Goal: Task Accomplishment & Management: Manage account settings

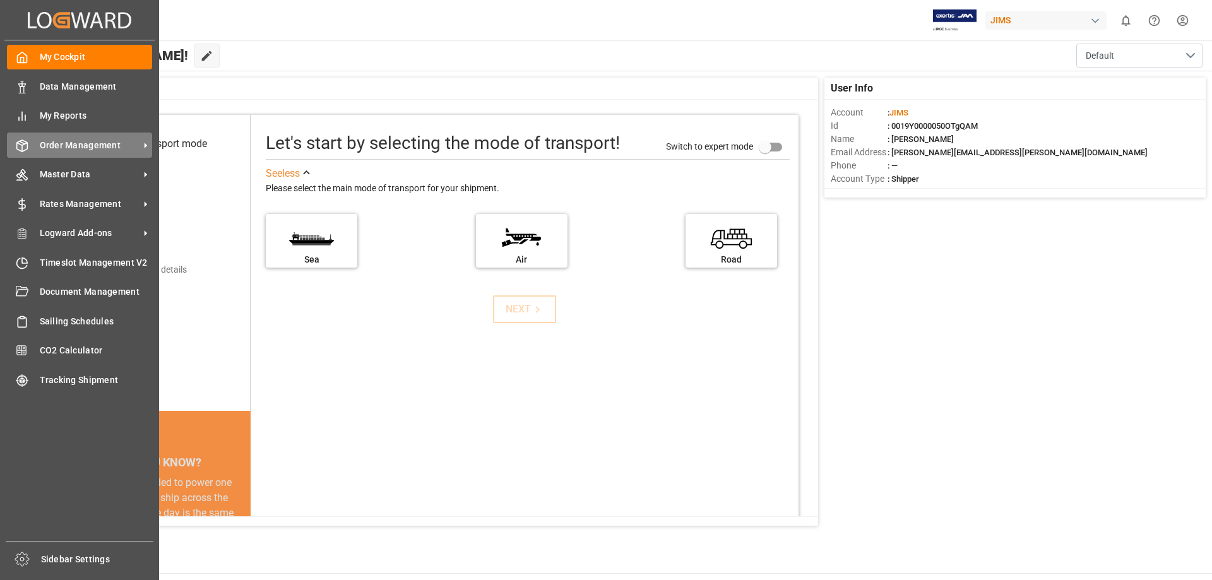
click at [91, 144] on span "Order Management" at bounding box center [90, 145] width 100 height 13
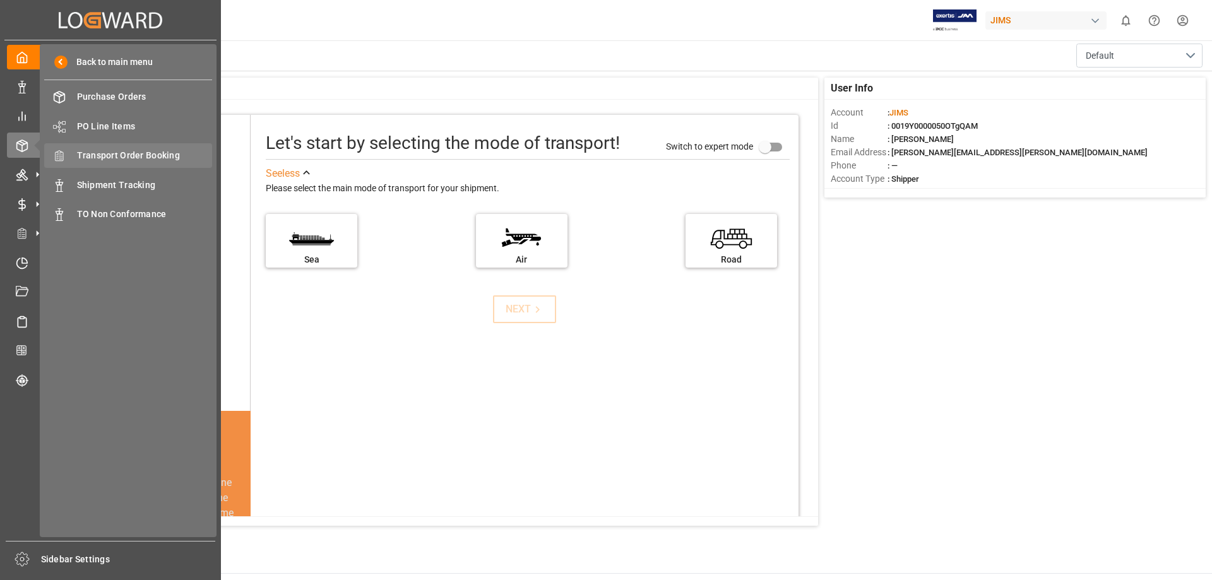
click at [134, 153] on span "Transport Order Booking" at bounding box center [145, 155] width 136 height 13
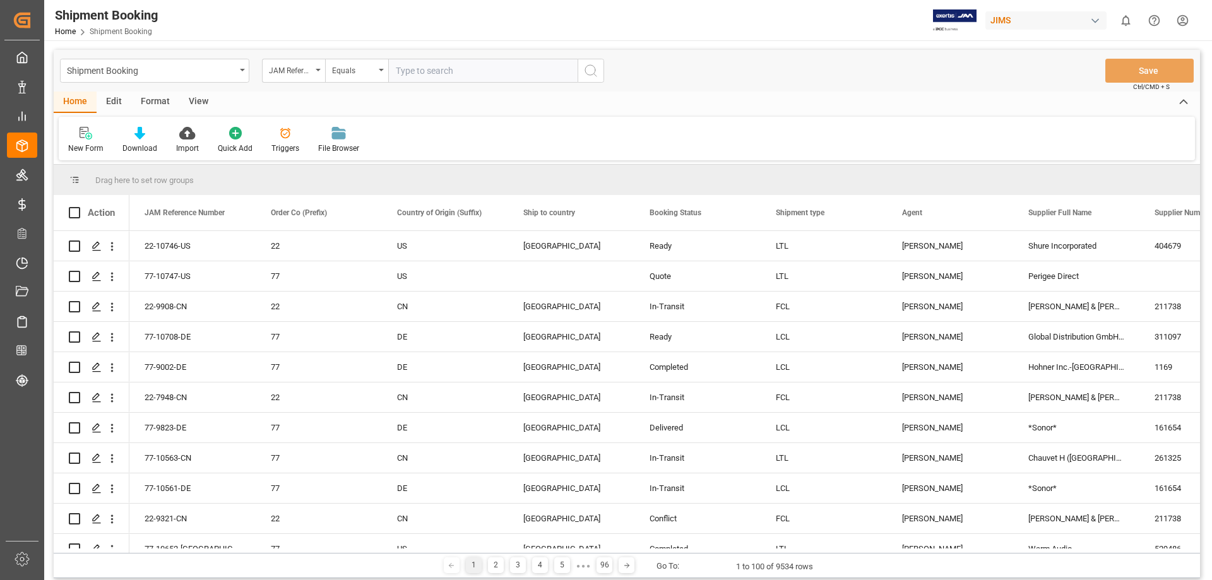
click at [425, 69] on input "text" at bounding box center [482, 71] width 189 height 24
type input "77-10696-us"
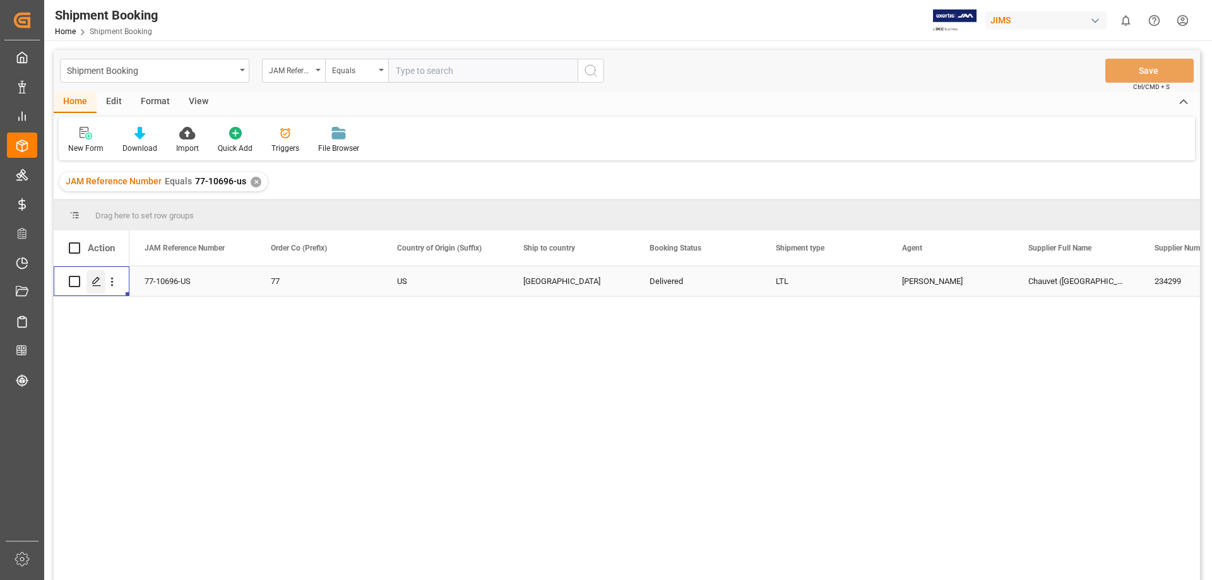
click at [97, 283] on icon "Press SPACE to select this row." at bounding box center [96, 281] width 10 height 10
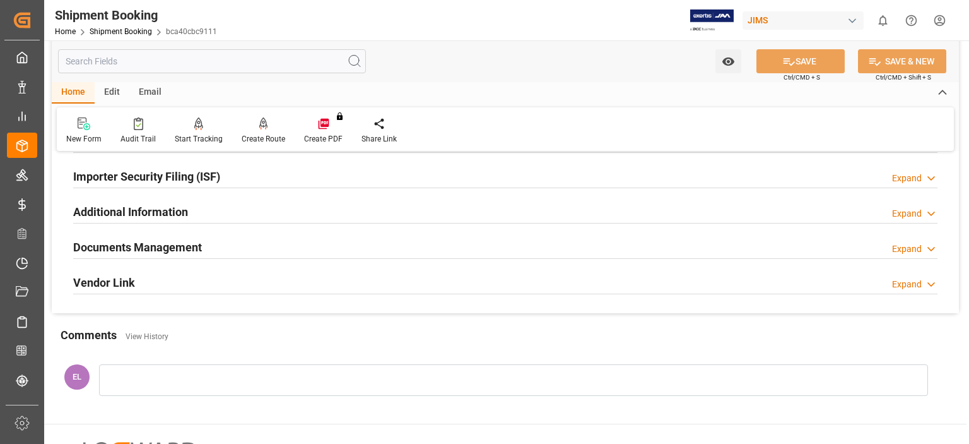
scroll to position [293, 0]
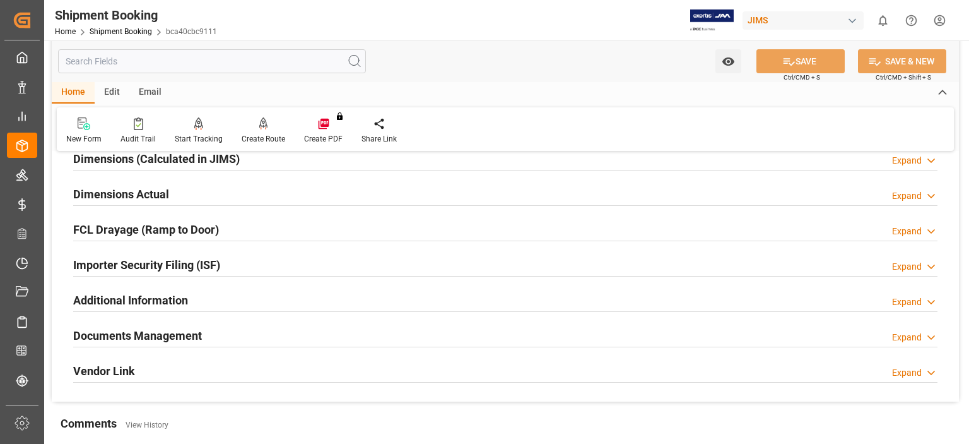
click at [138, 336] on h2 "Documents Management" at bounding box center [137, 335] width 129 height 17
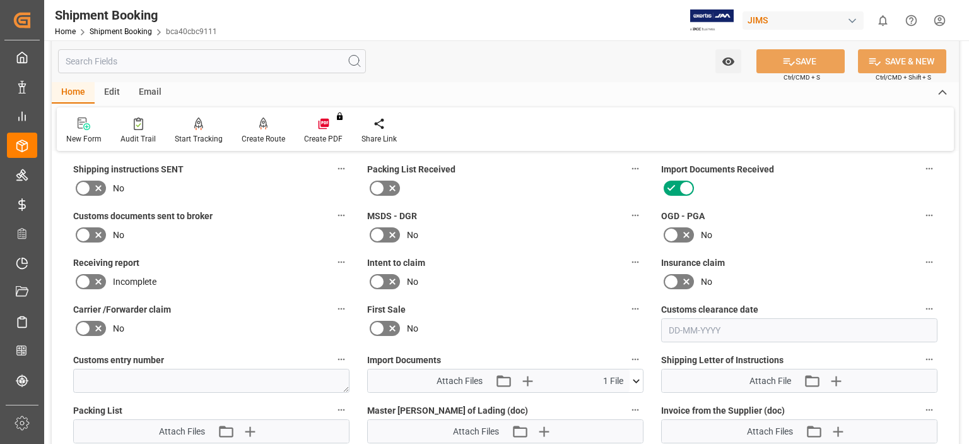
scroll to position [608, 0]
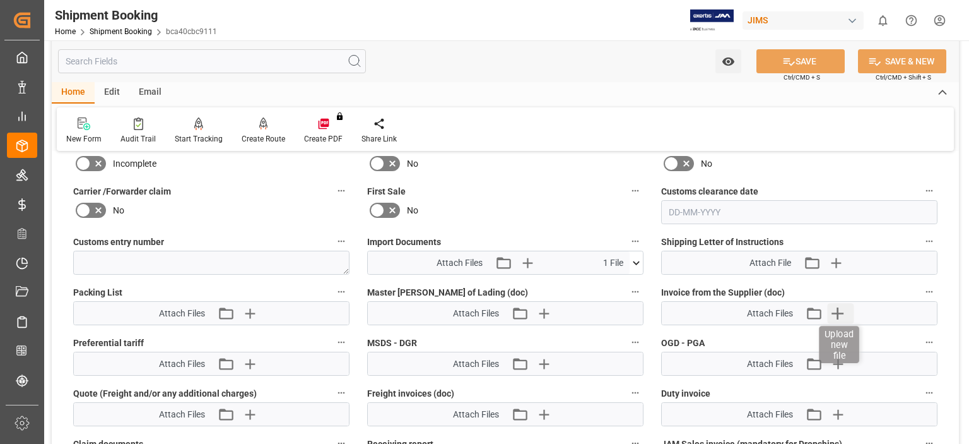
click at [835, 310] on icon "button" at bounding box center [838, 313] width 12 height 12
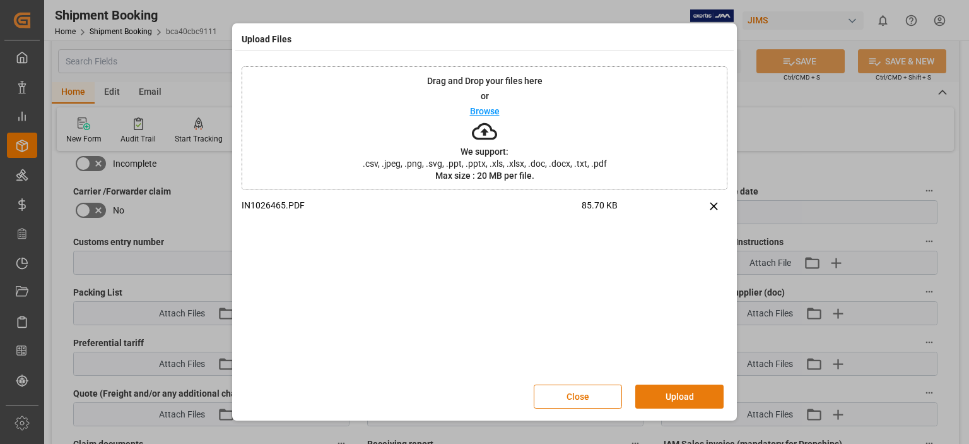
click at [678, 397] on button "Upload" at bounding box center [679, 396] width 88 height 24
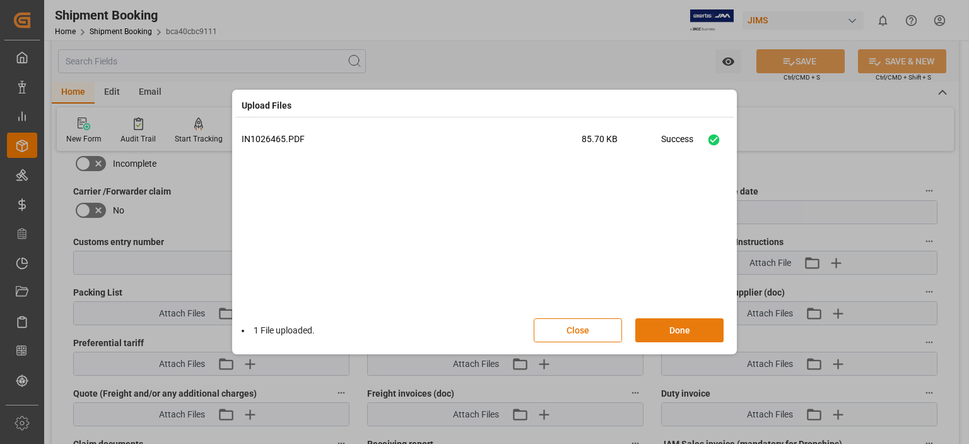
click at [673, 329] on button "Done" at bounding box center [679, 330] width 88 height 24
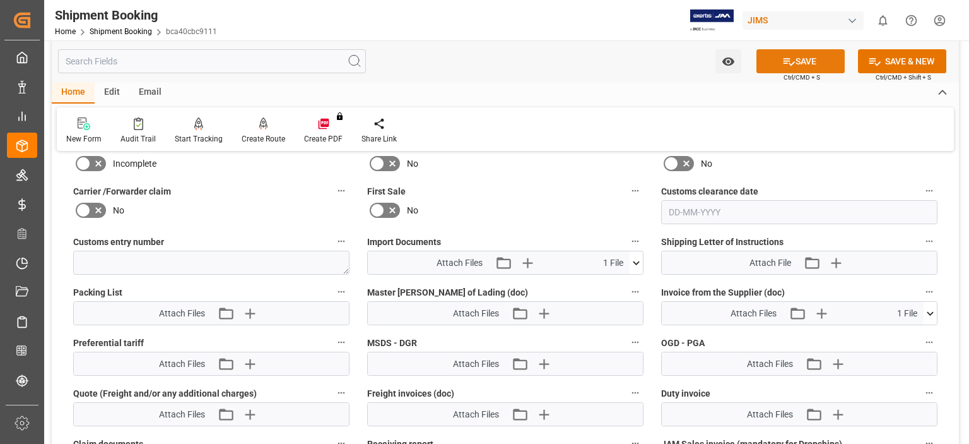
click at [798, 56] on button "SAVE" at bounding box center [801, 61] width 88 height 24
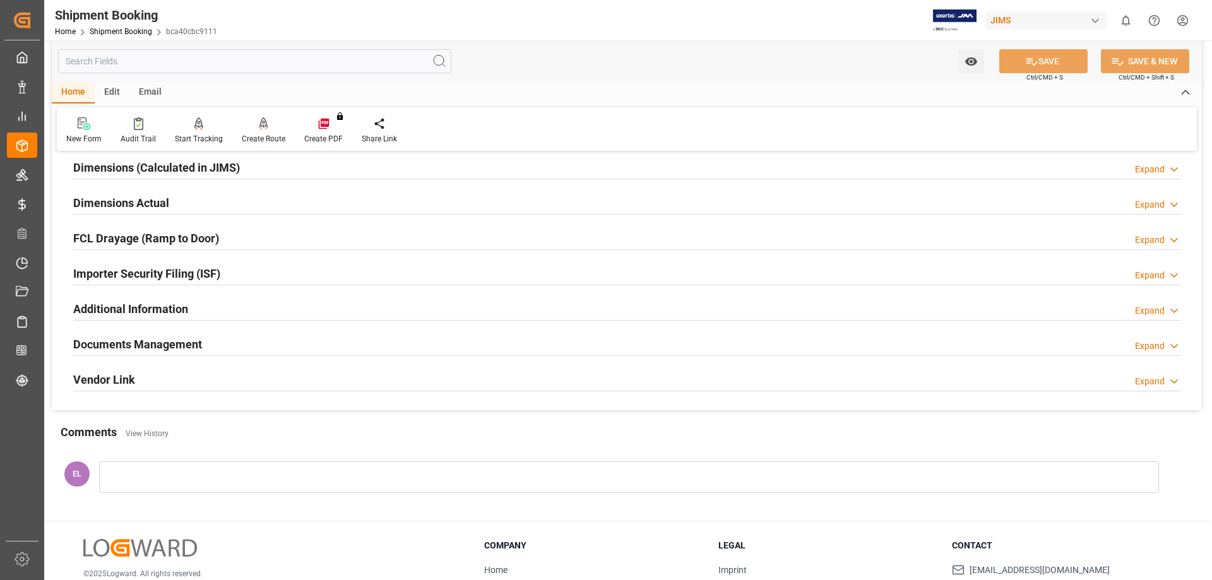
scroll to position [157, 0]
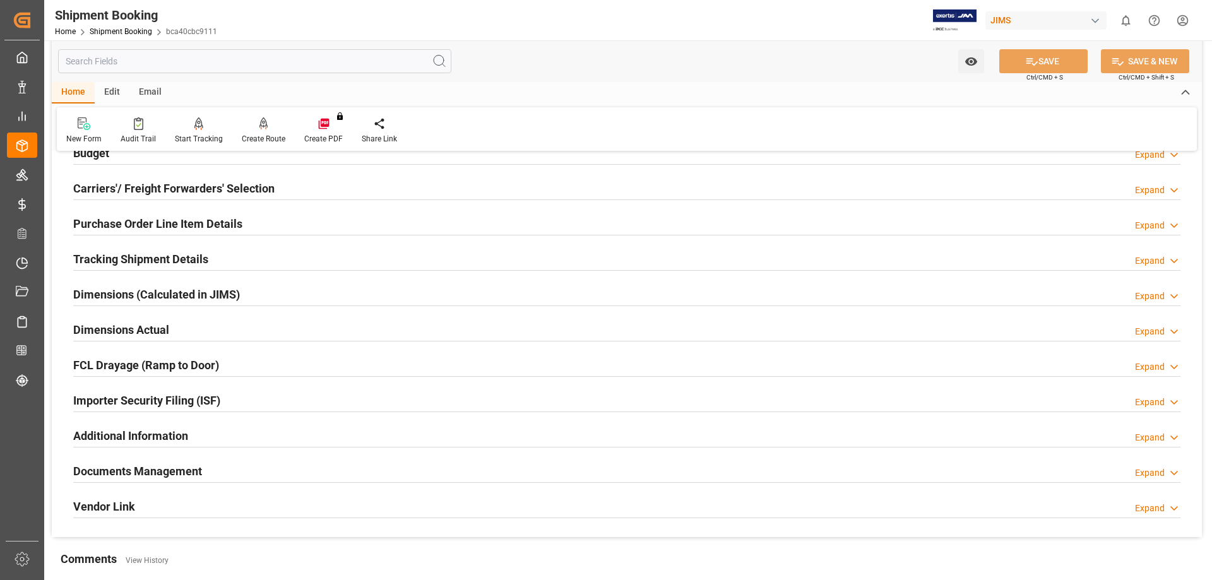
click at [167, 261] on h2 "Tracking Shipment Details" at bounding box center [140, 259] width 135 height 17
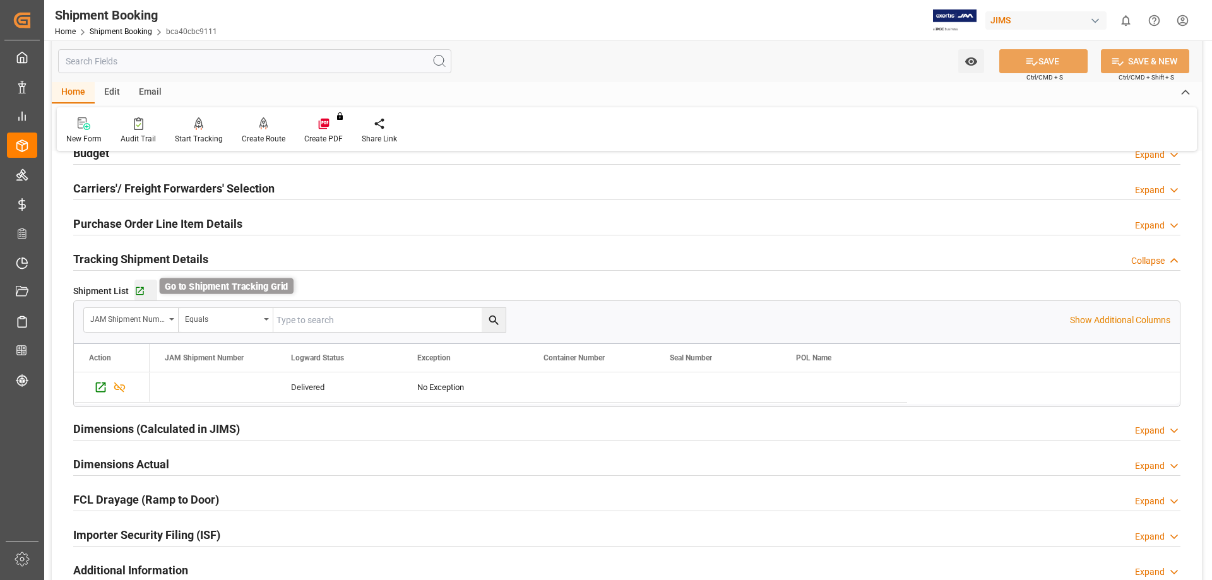
click at [136, 290] on icon "button" at bounding box center [139, 291] width 11 height 11
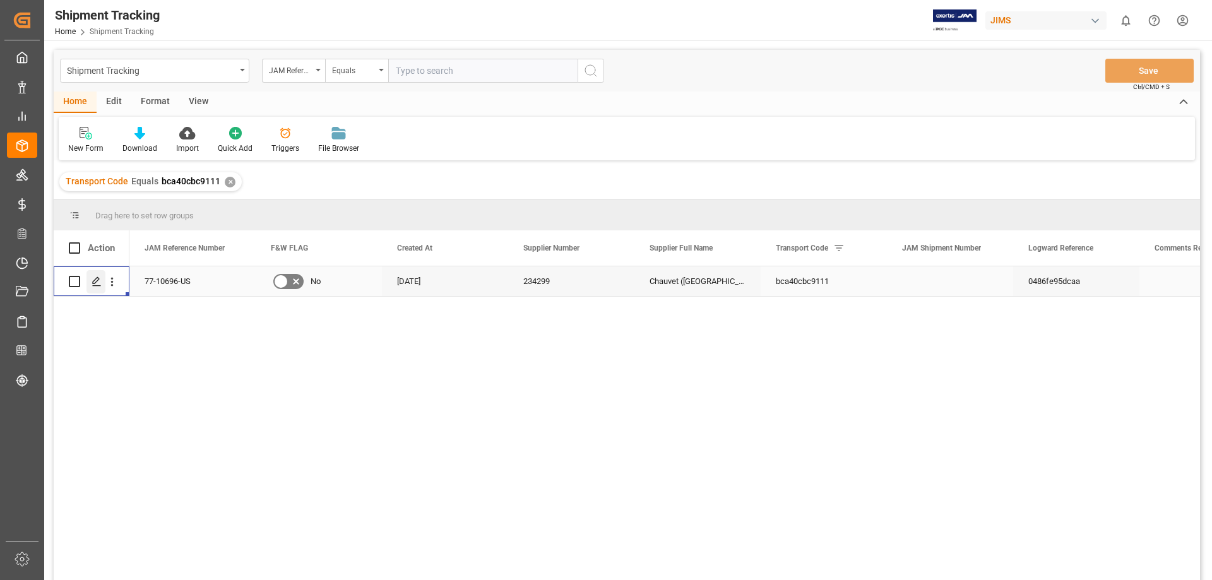
click at [98, 281] on icon "Press SPACE to select this row." at bounding box center [96, 281] width 10 height 10
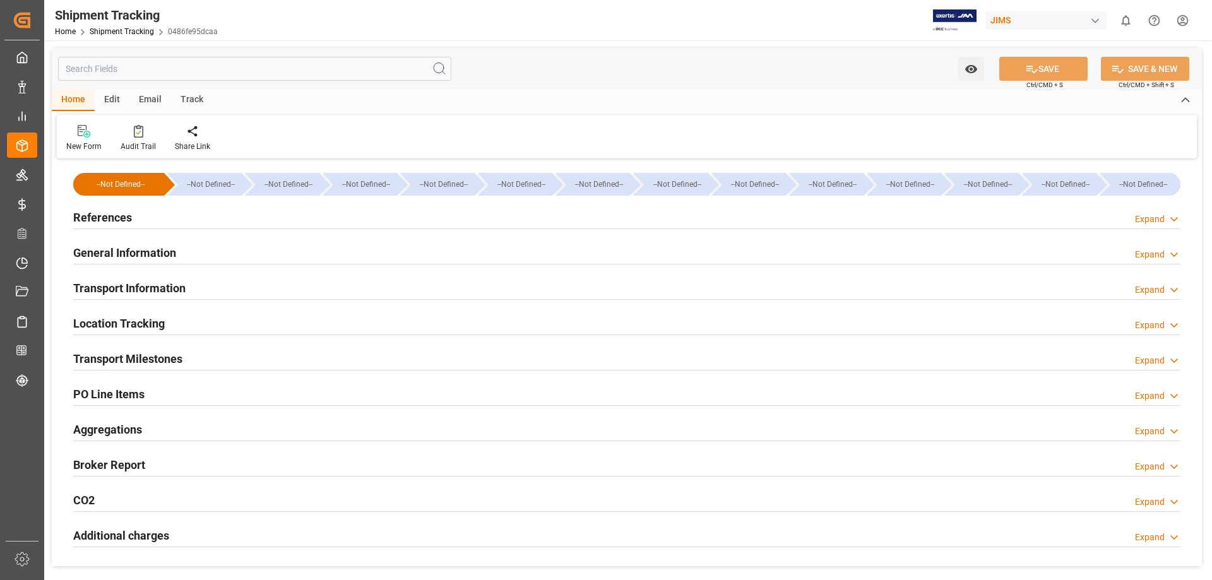
type input "25-08-2025 00:00"
type input "26-08-2025 00:00"
type input "26-08-2025"
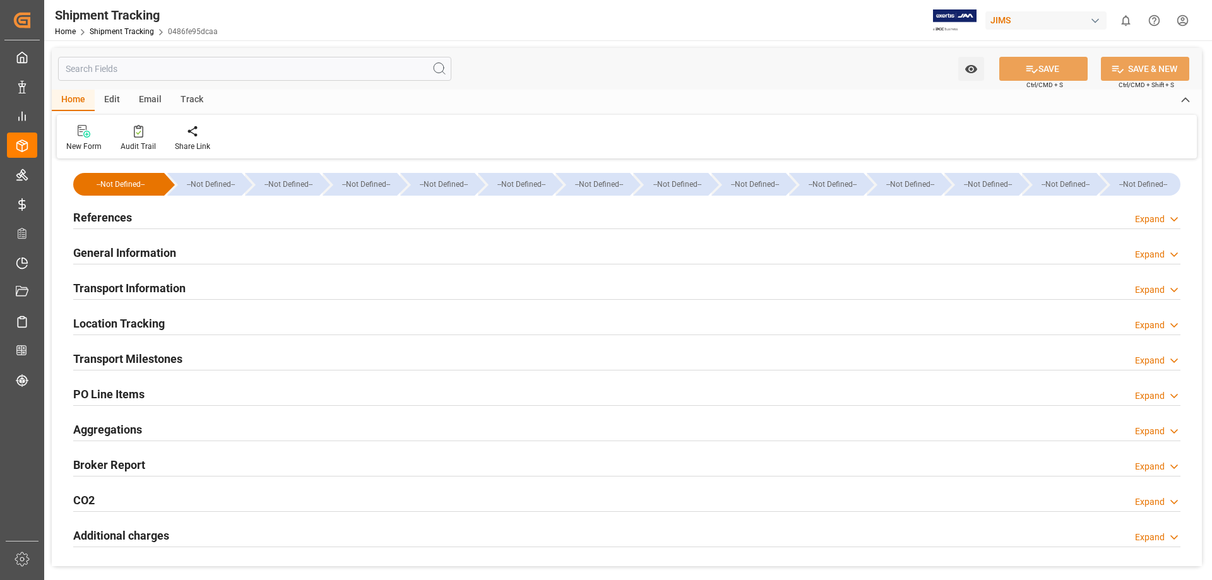
type input "[DATE]"
type input "26-08-2025"
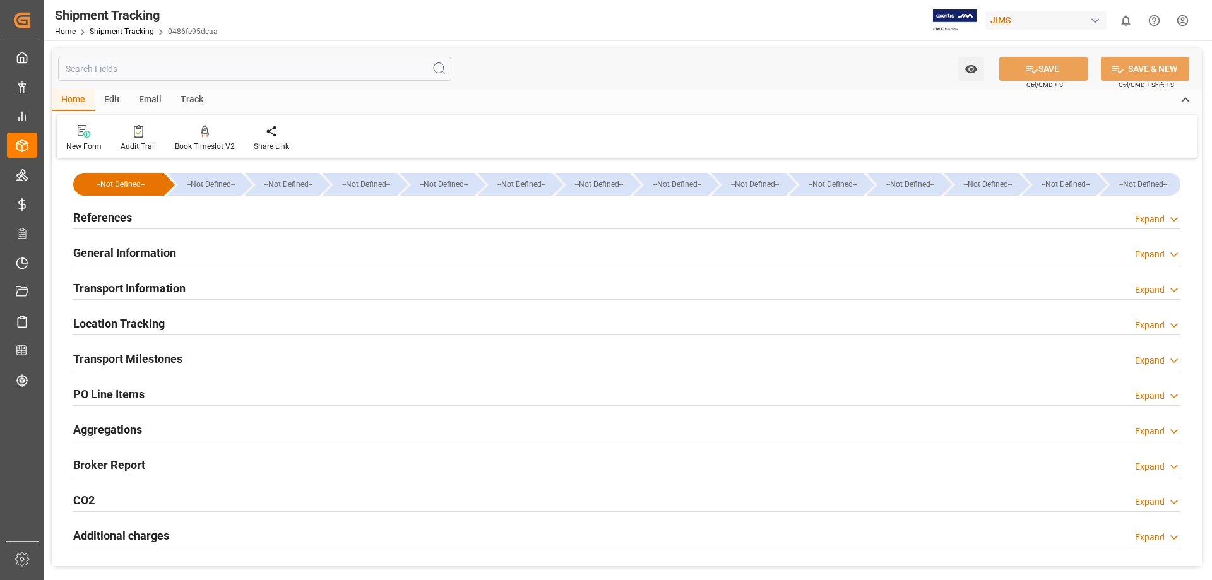
click at [139, 361] on h2 "Transport Milestones" at bounding box center [127, 358] width 109 height 17
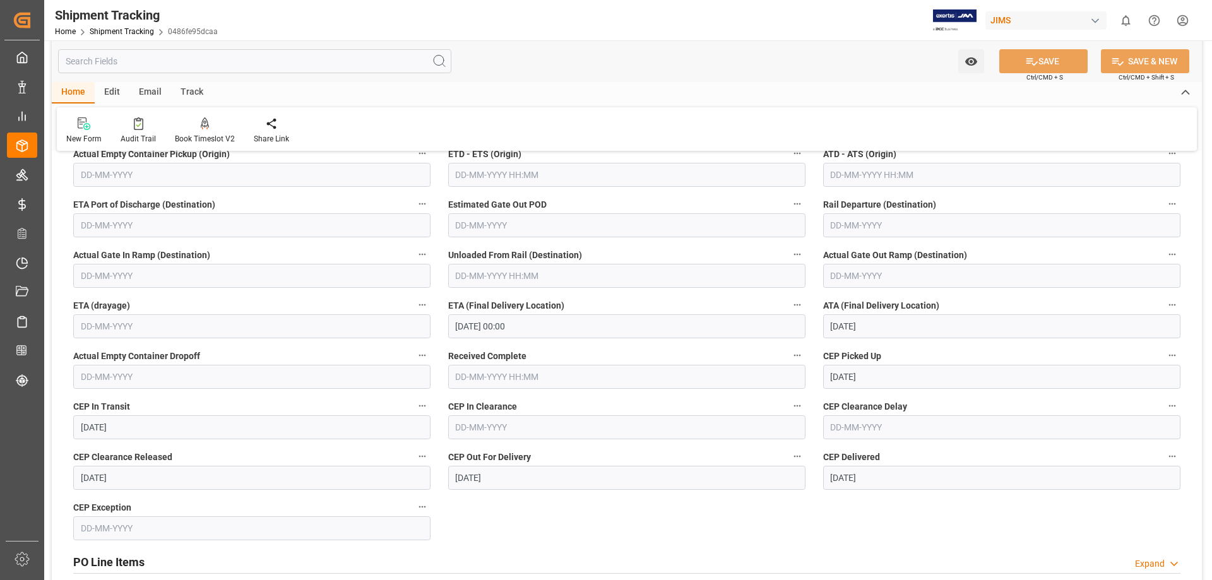
scroll to position [315, 0]
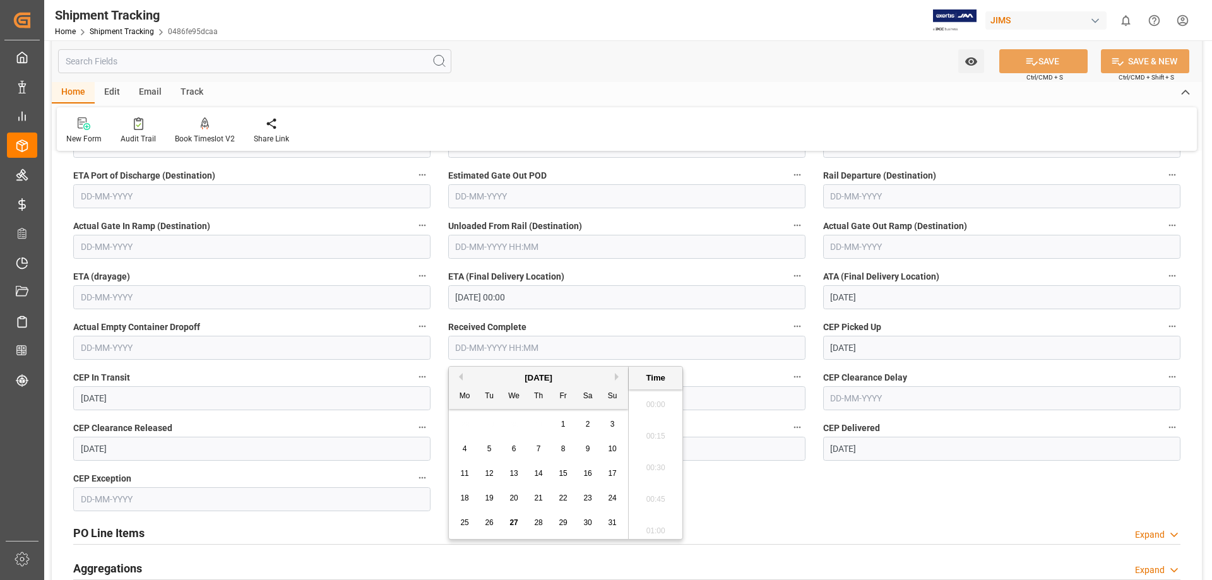
click at [500, 338] on input "text" at bounding box center [626, 348] width 357 height 24
click at [514, 524] on span "27" at bounding box center [513, 522] width 8 height 9
type input "27-08-2025 00:00"
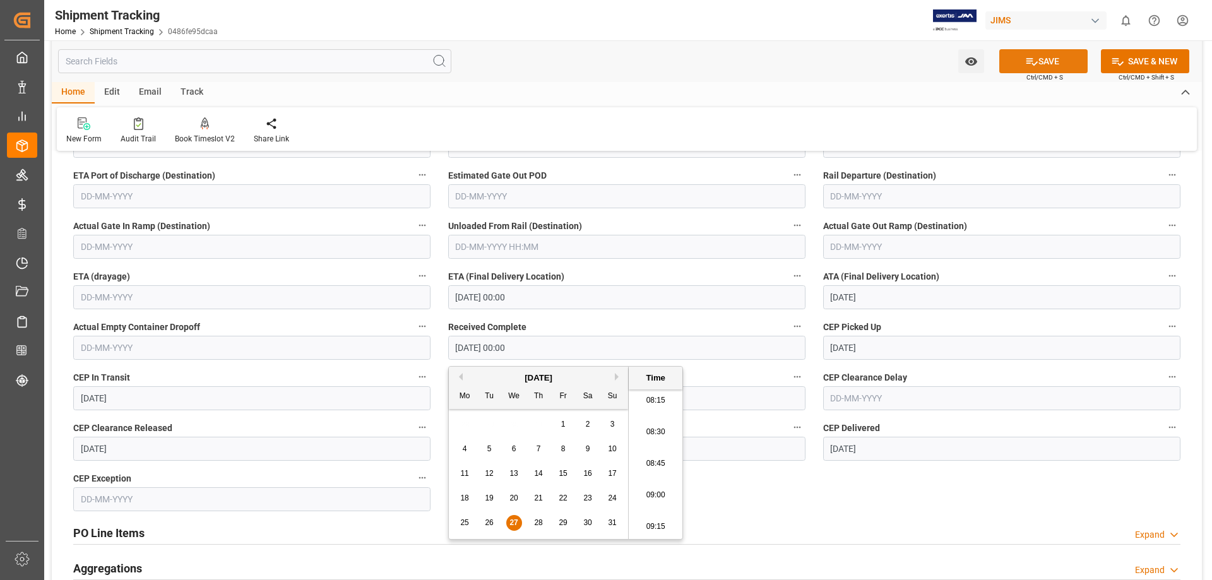
click at [1039, 62] on button "SAVE" at bounding box center [1043, 61] width 88 height 24
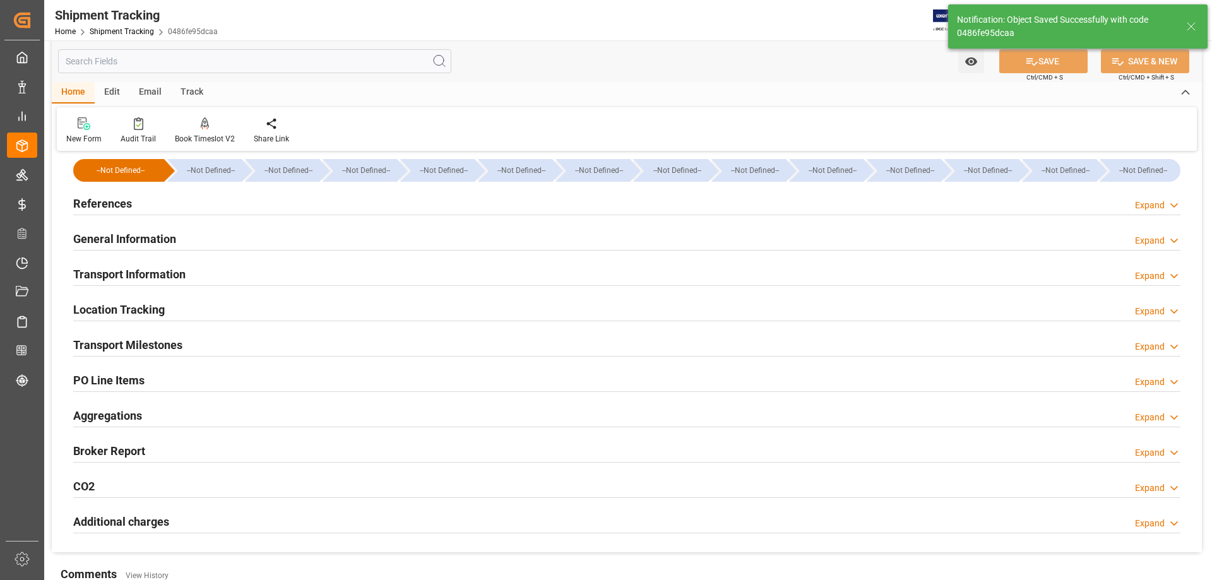
scroll to position [0, 0]
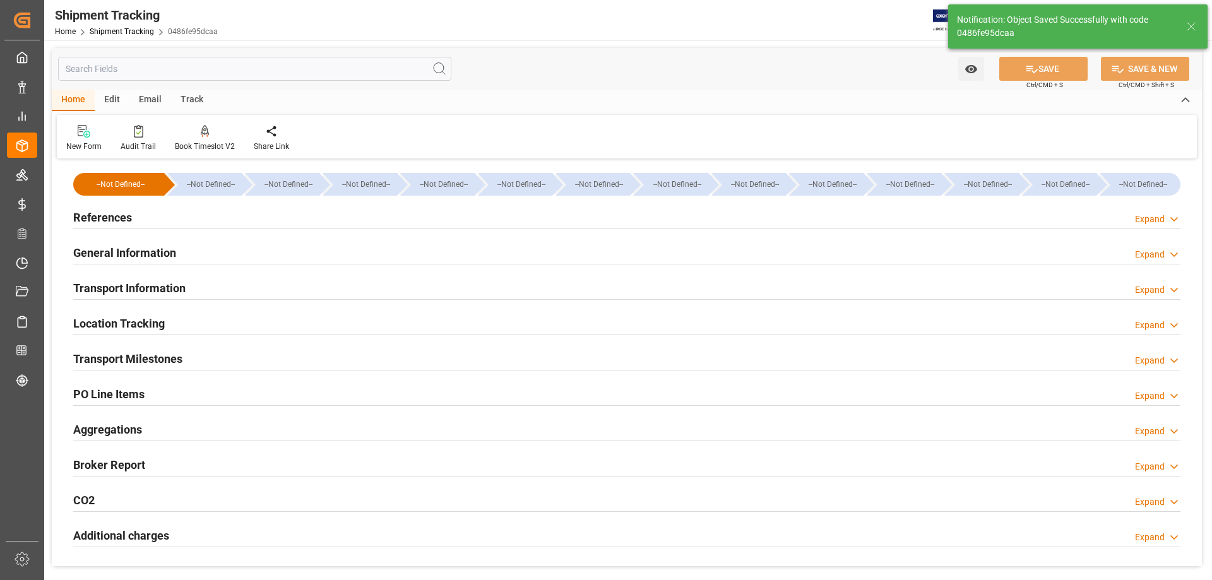
drag, startPoint x: 142, startPoint y: 297, endPoint x: 144, endPoint y: 281, distance: 15.9
click at [143, 297] on h2 "Transport Information" at bounding box center [129, 288] width 112 height 17
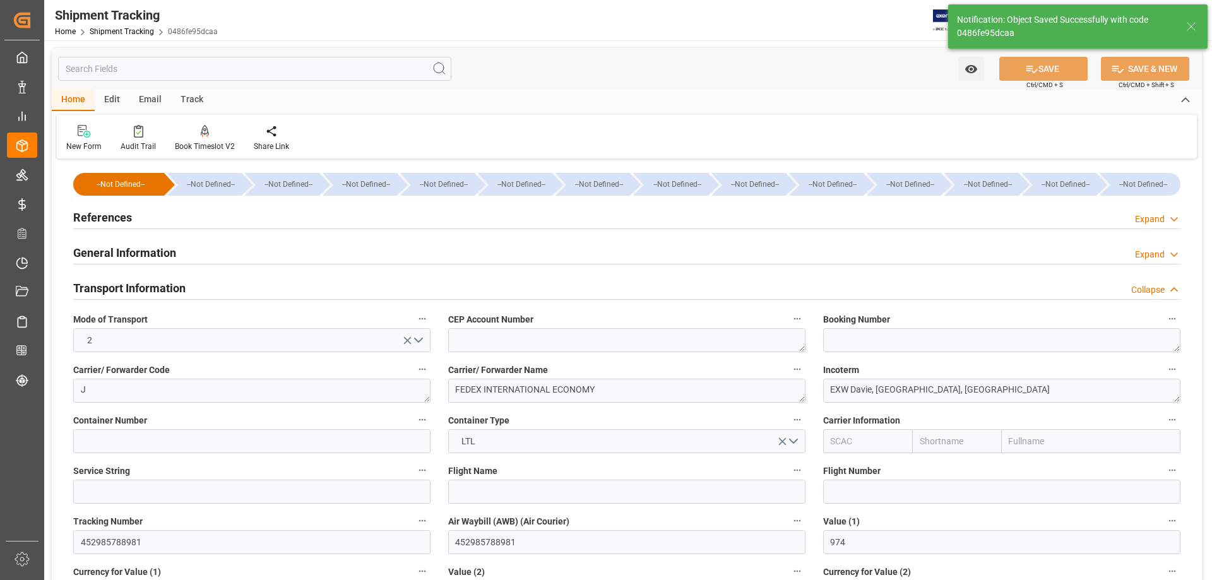
click at [142, 252] on h2 "General Information" at bounding box center [124, 252] width 103 height 17
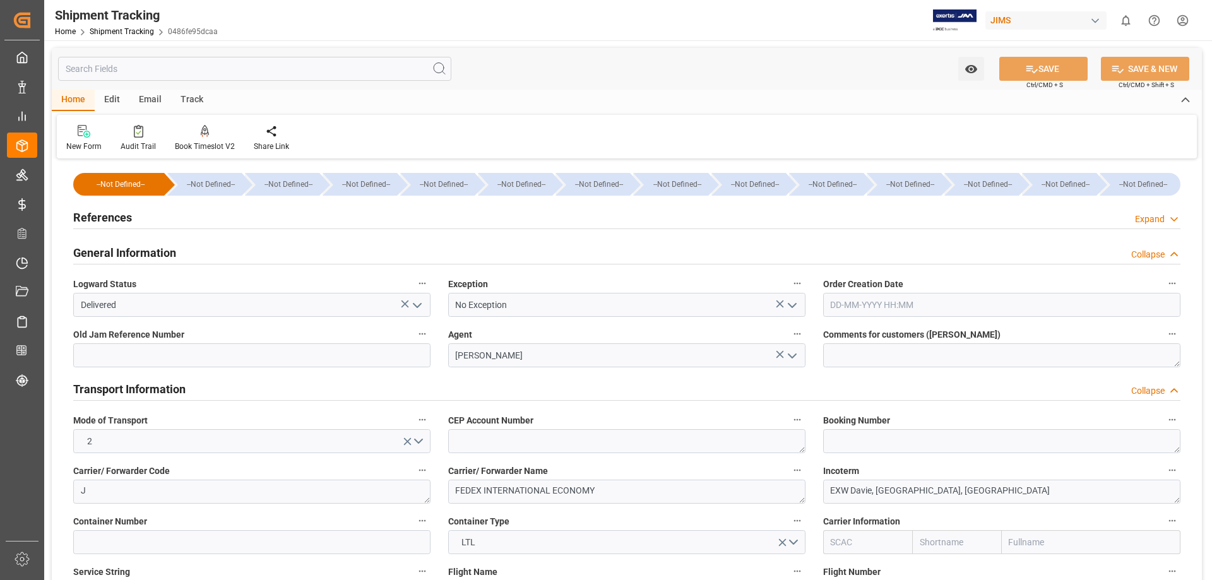
click at [419, 304] on icon "open menu" at bounding box center [417, 305] width 15 height 15
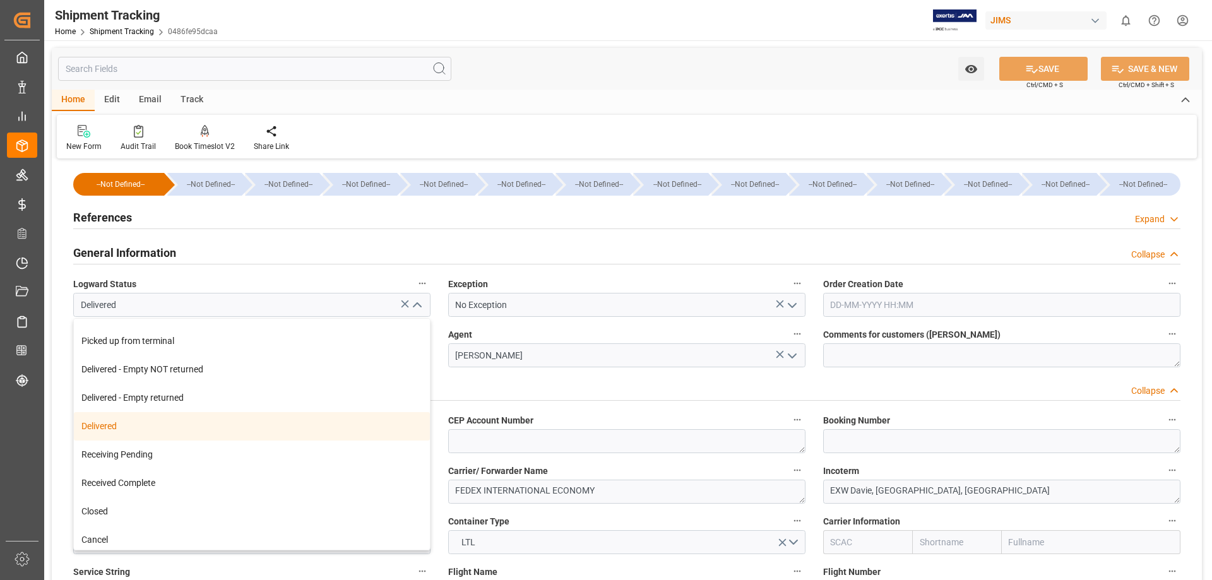
scroll to position [223, 0]
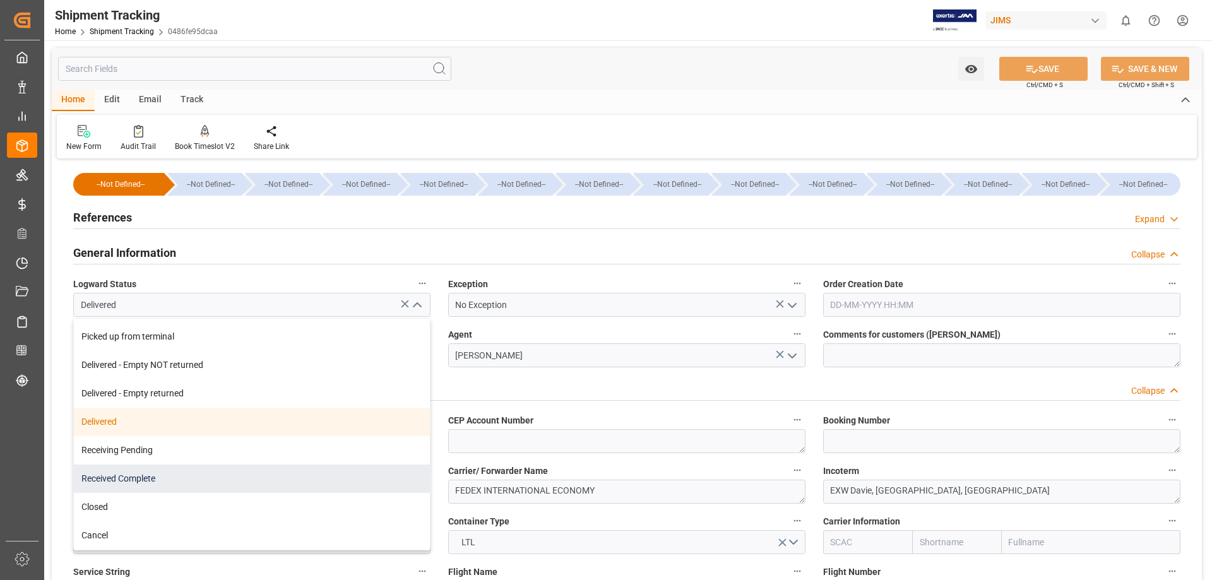
click at [198, 481] on div "Received Complete" at bounding box center [252, 478] width 356 height 28
type input "Received Complete"
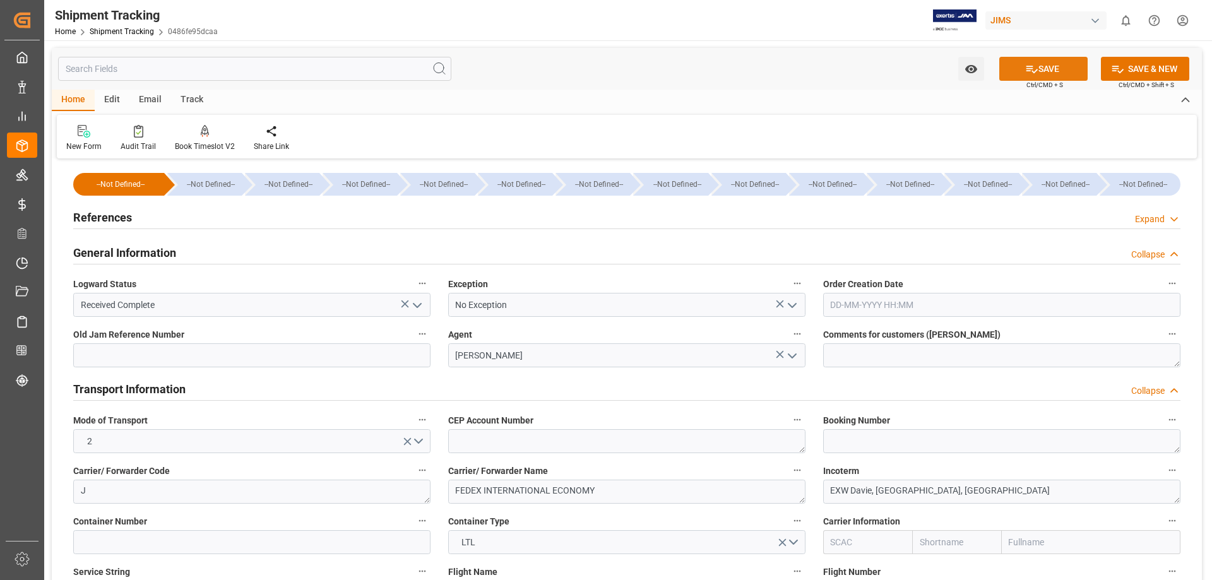
click at [1040, 70] on button "SAVE" at bounding box center [1043, 69] width 88 height 24
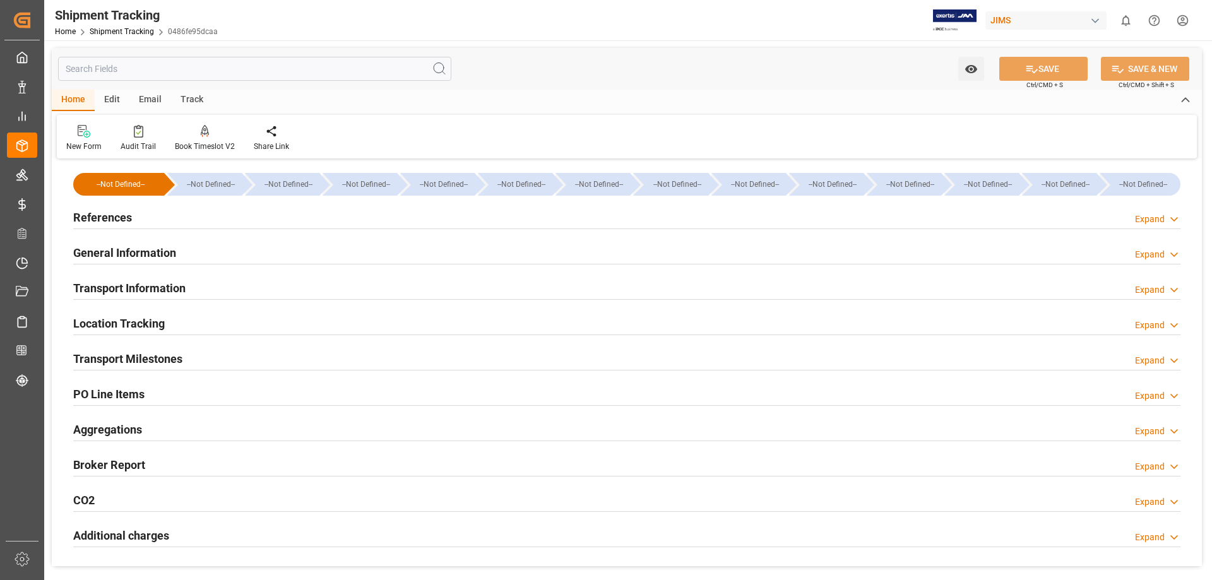
click at [147, 358] on h2 "Transport Milestones" at bounding box center [127, 358] width 109 height 17
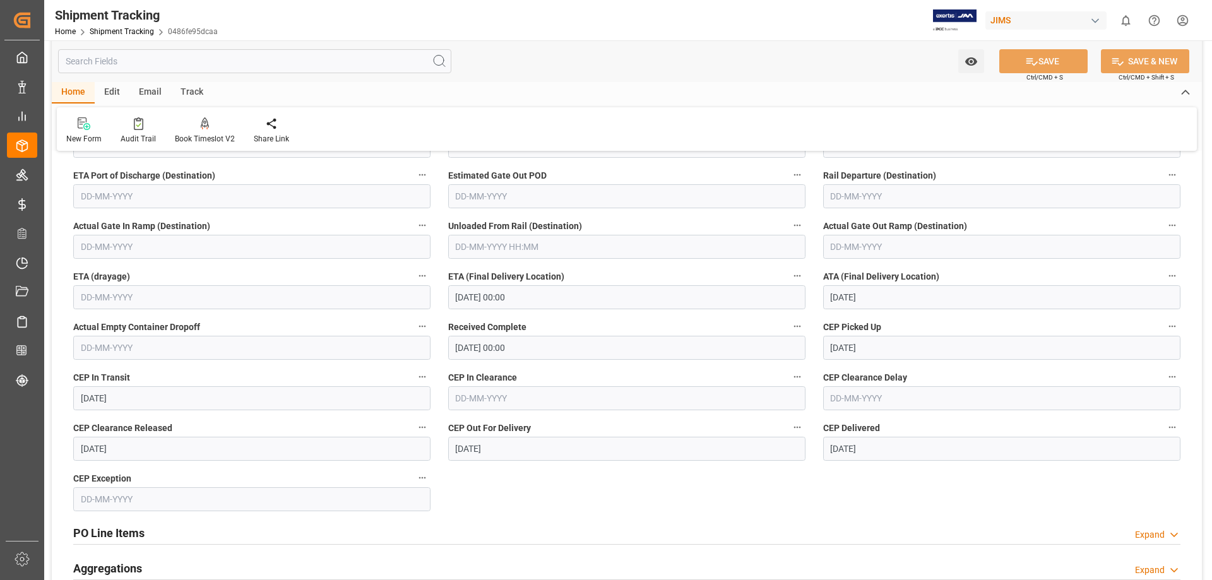
scroll to position [0, 0]
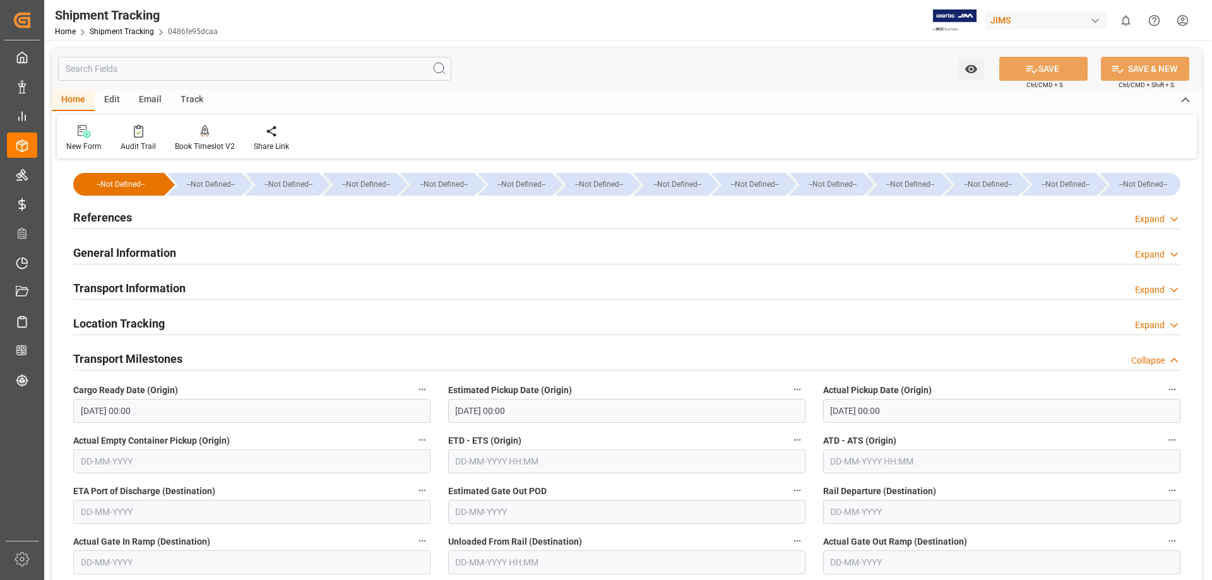
click at [141, 256] on h2 "General Information" at bounding box center [124, 252] width 103 height 17
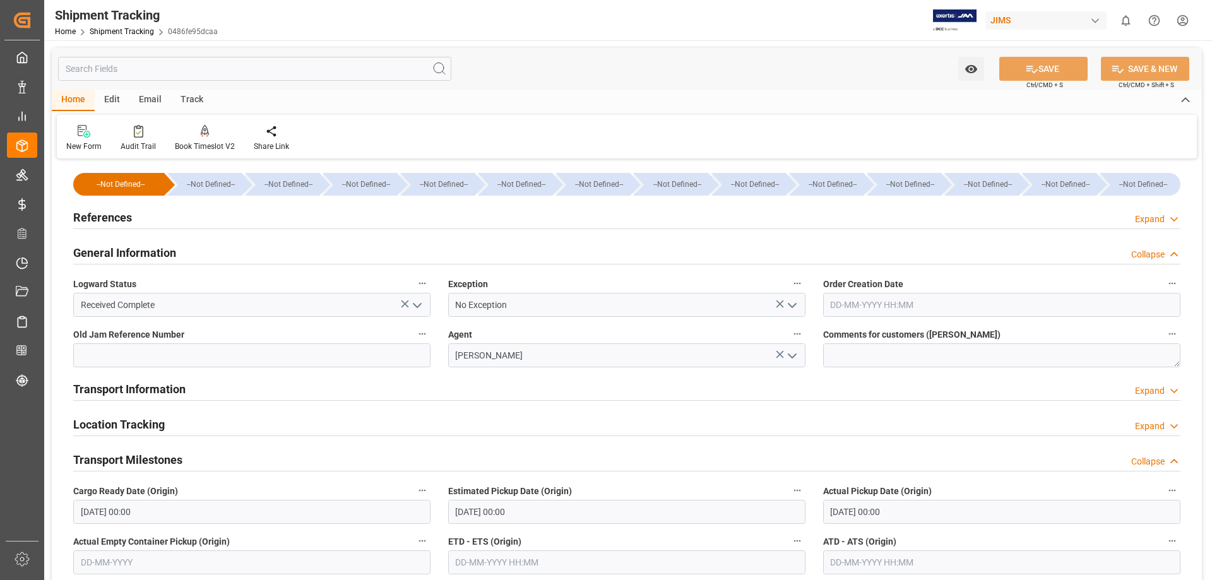
click at [141, 256] on h2 "General Information" at bounding box center [124, 252] width 103 height 17
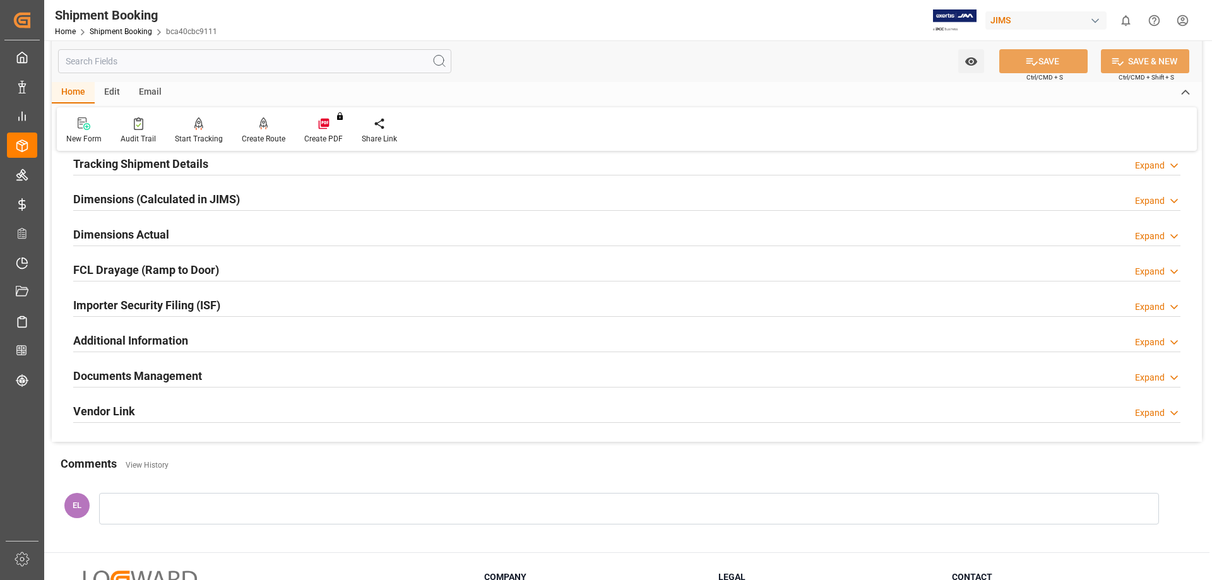
scroll to position [315, 0]
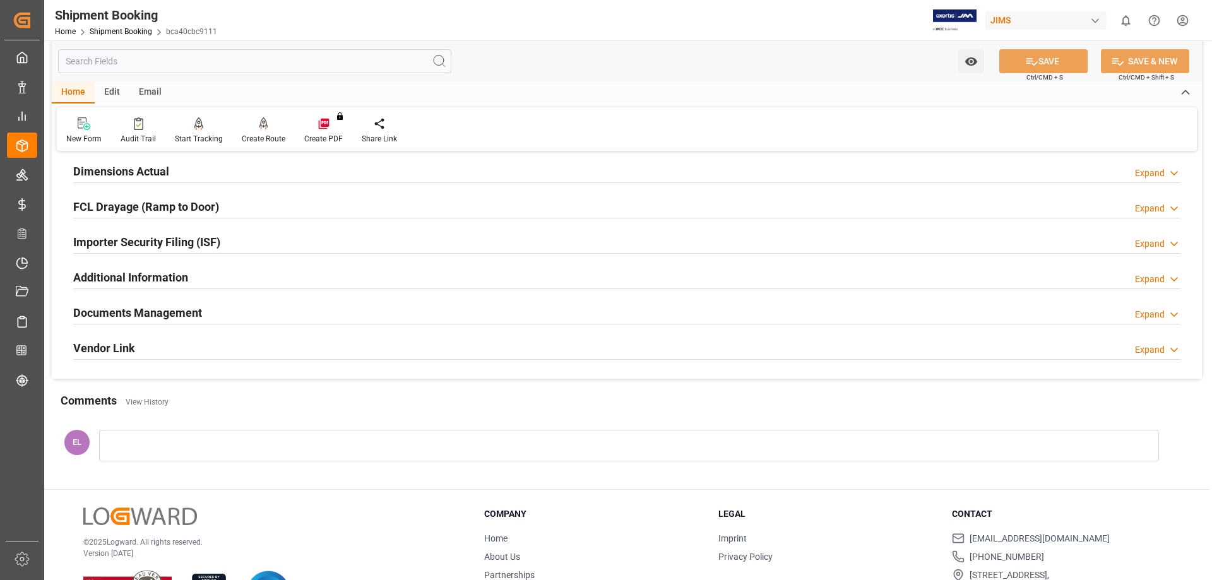
click at [165, 307] on h2 "Documents Management" at bounding box center [137, 312] width 129 height 17
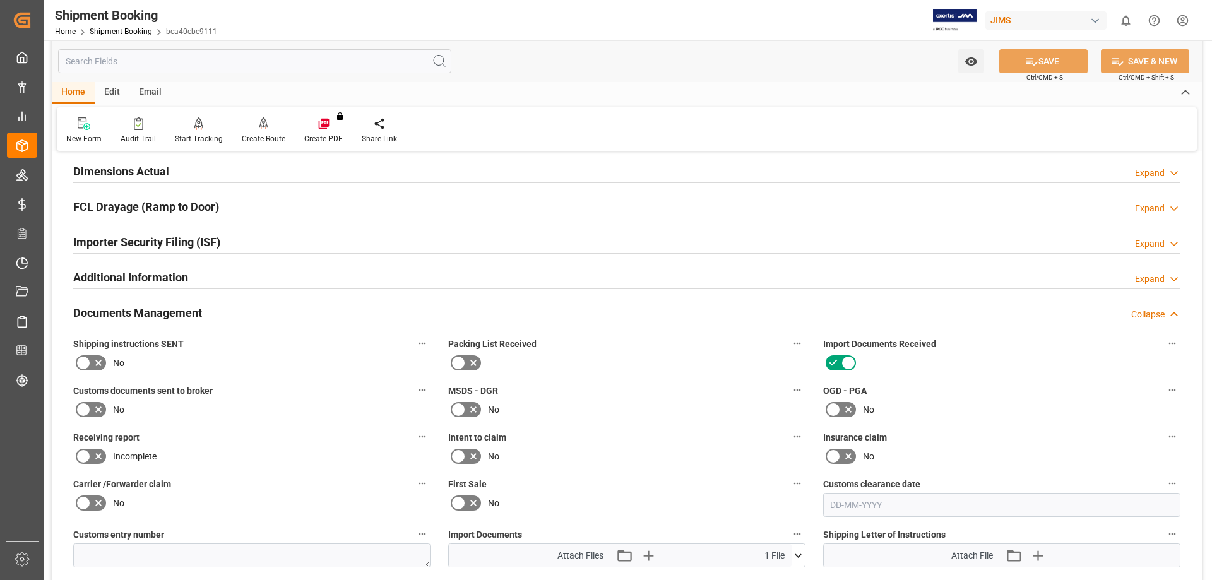
scroll to position [421, 0]
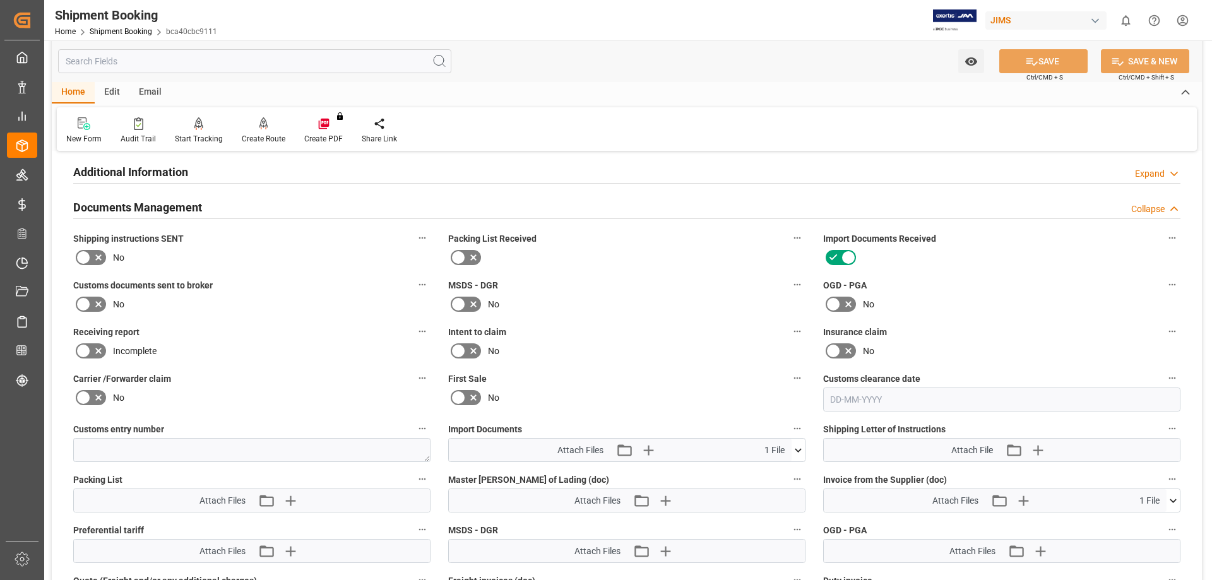
click at [89, 301] on icon at bounding box center [83, 304] width 15 height 15
click at [0, 0] on input "checkbox" at bounding box center [0, 0] width 0 height 0
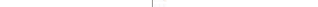
scroll to position [631, 0]
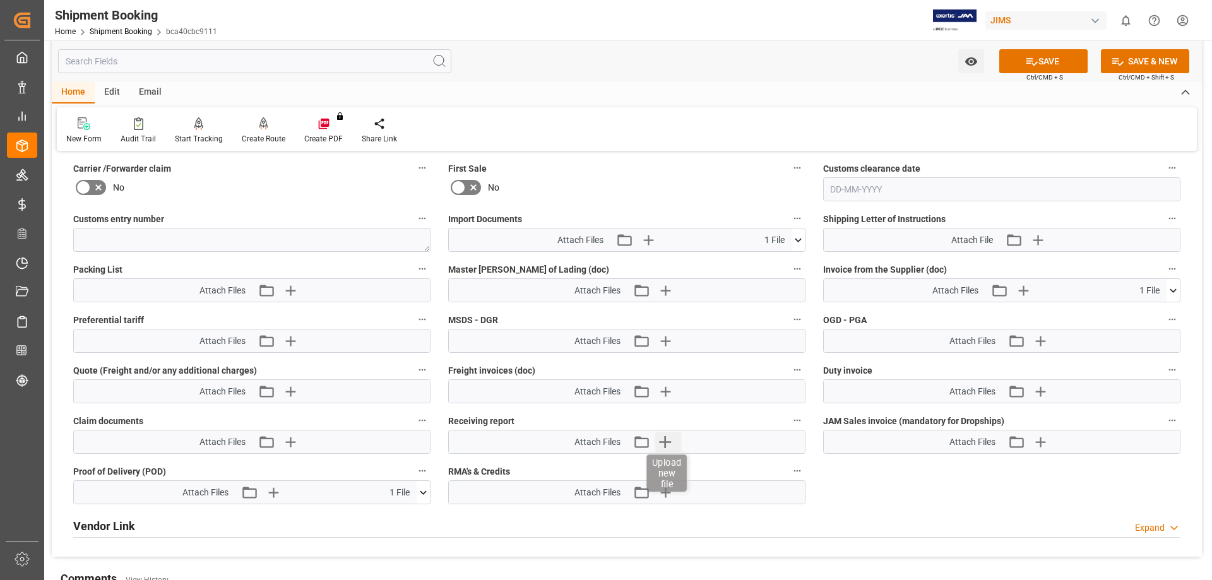
click at [669, 441] on icon "button" at bounding box center [665, 442] width 12 height 12
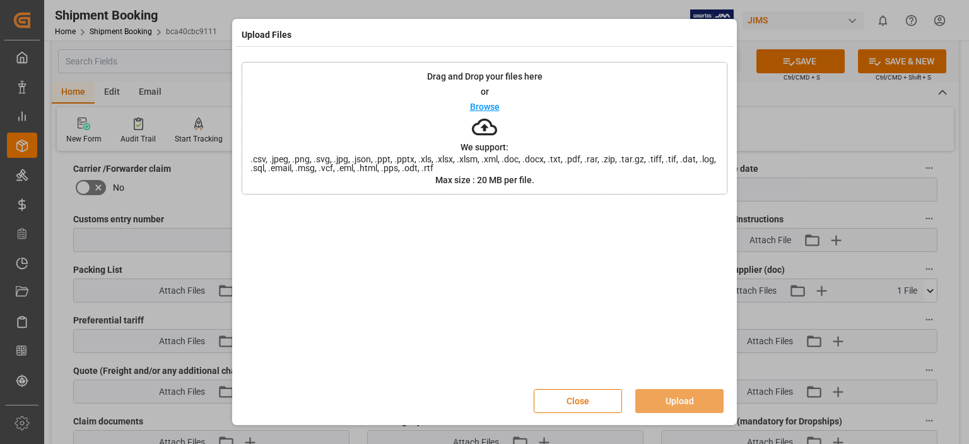
scroll to position [603, 0]
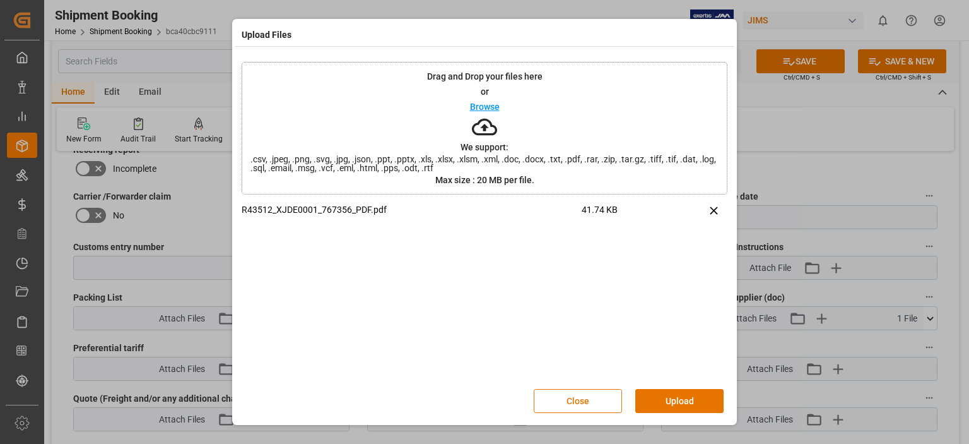
click at [666, 395] on button "Upload" at bounding box center [679, 401] width 88 height 24
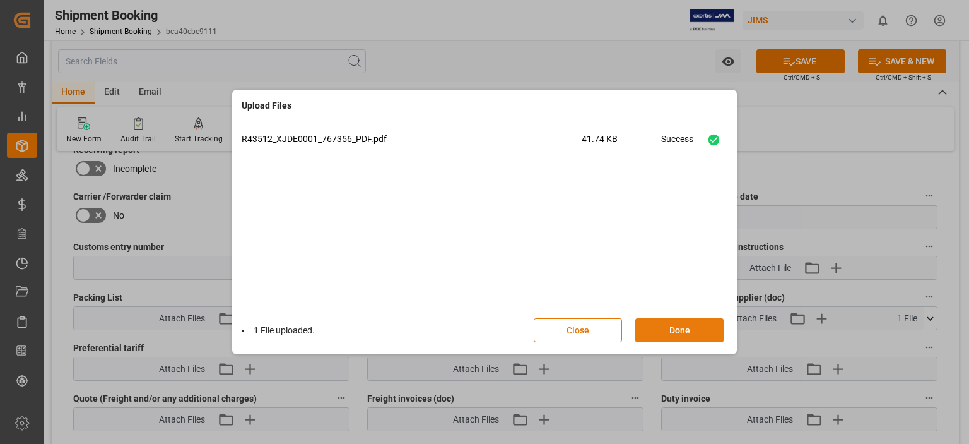
click at [670, 333] on button "Done" at bounding box center [679, 330] width 88 height 24
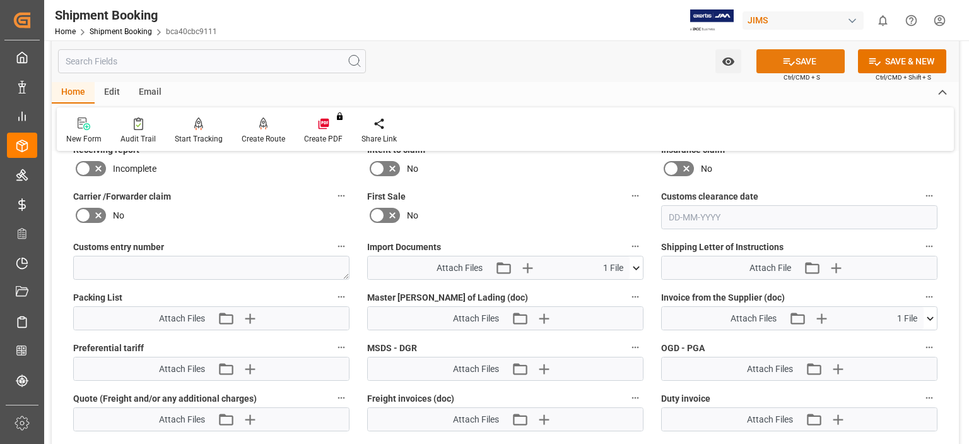
click at [809, 57] on button "SAVE" at bounding box center [801, 61] width 88 height 24
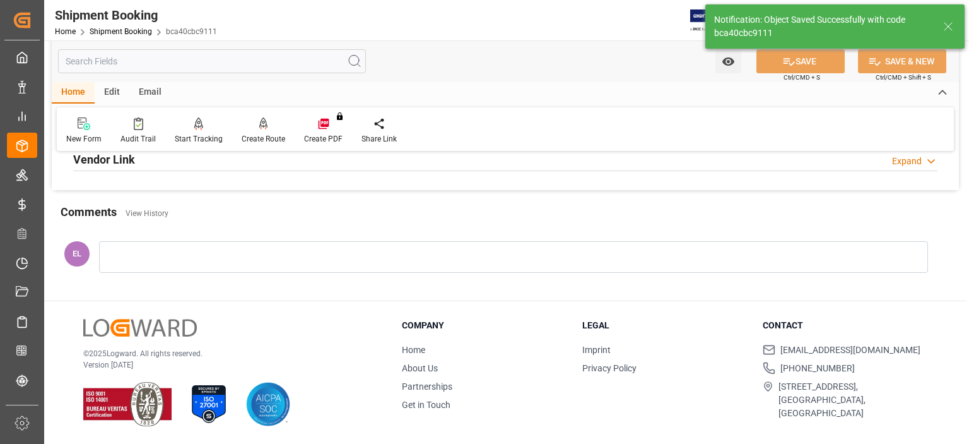
scroll to position [503, 0]
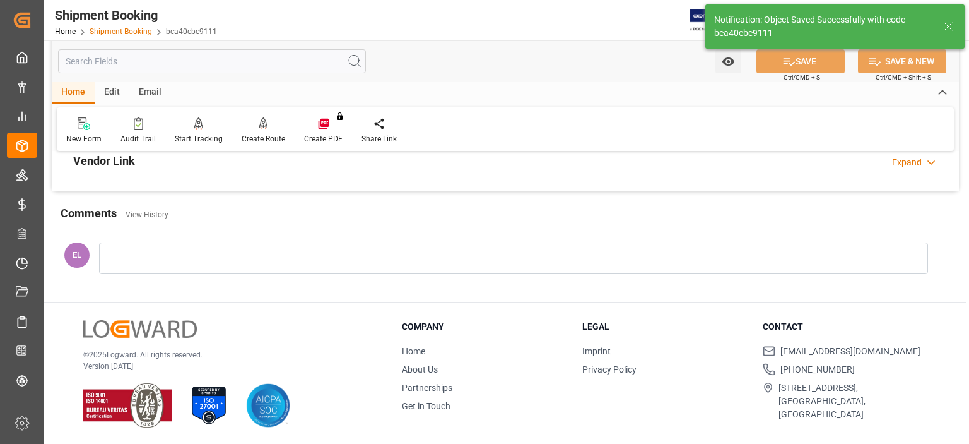
click at [111, 32] on link "Shipment Booking" at bounding box center [121, 31] width 62 height 9
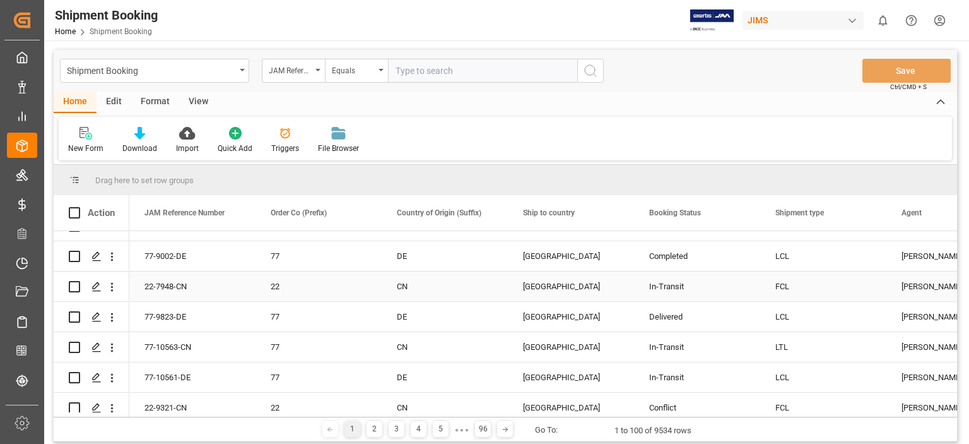
scroll to position [315, 0]
